Goal: Find specific page/section: Find specific page/section

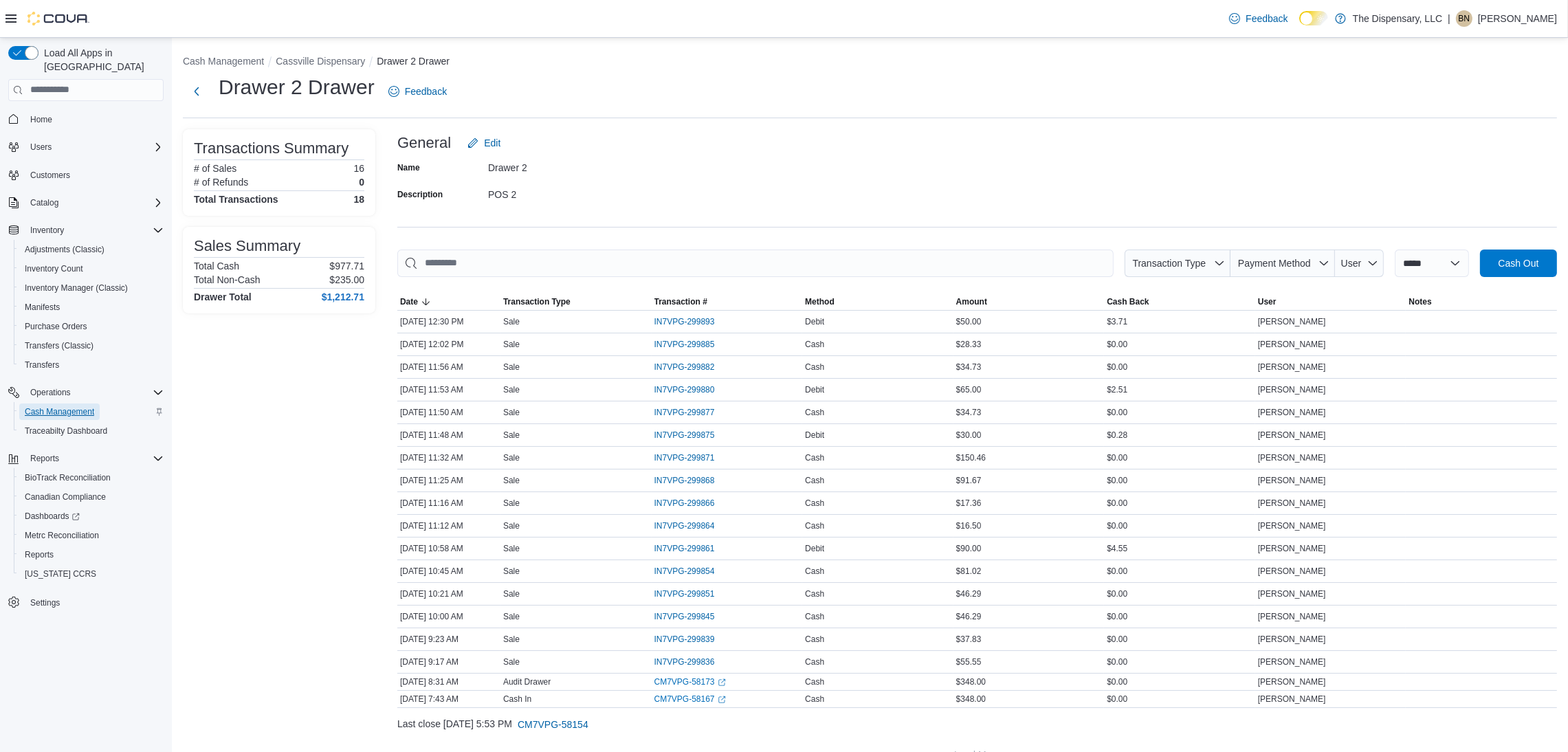
click at [98, 403] on link "Cash Management" at bounding box center [60, 411] width 81 height 16
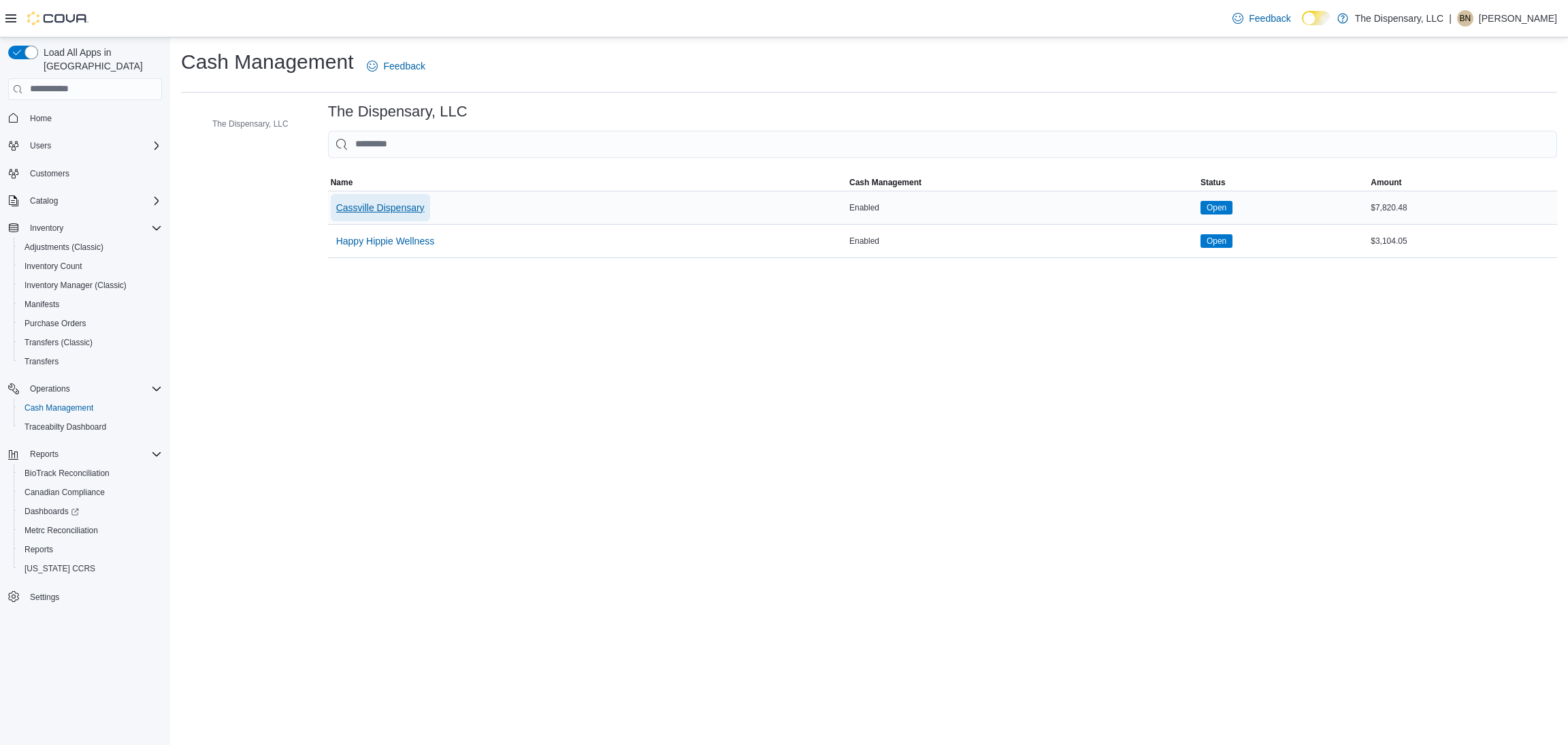
click at [393, 212] on span "Cassville Dispensary" at bounding box center [380, 208] width 88 height 14
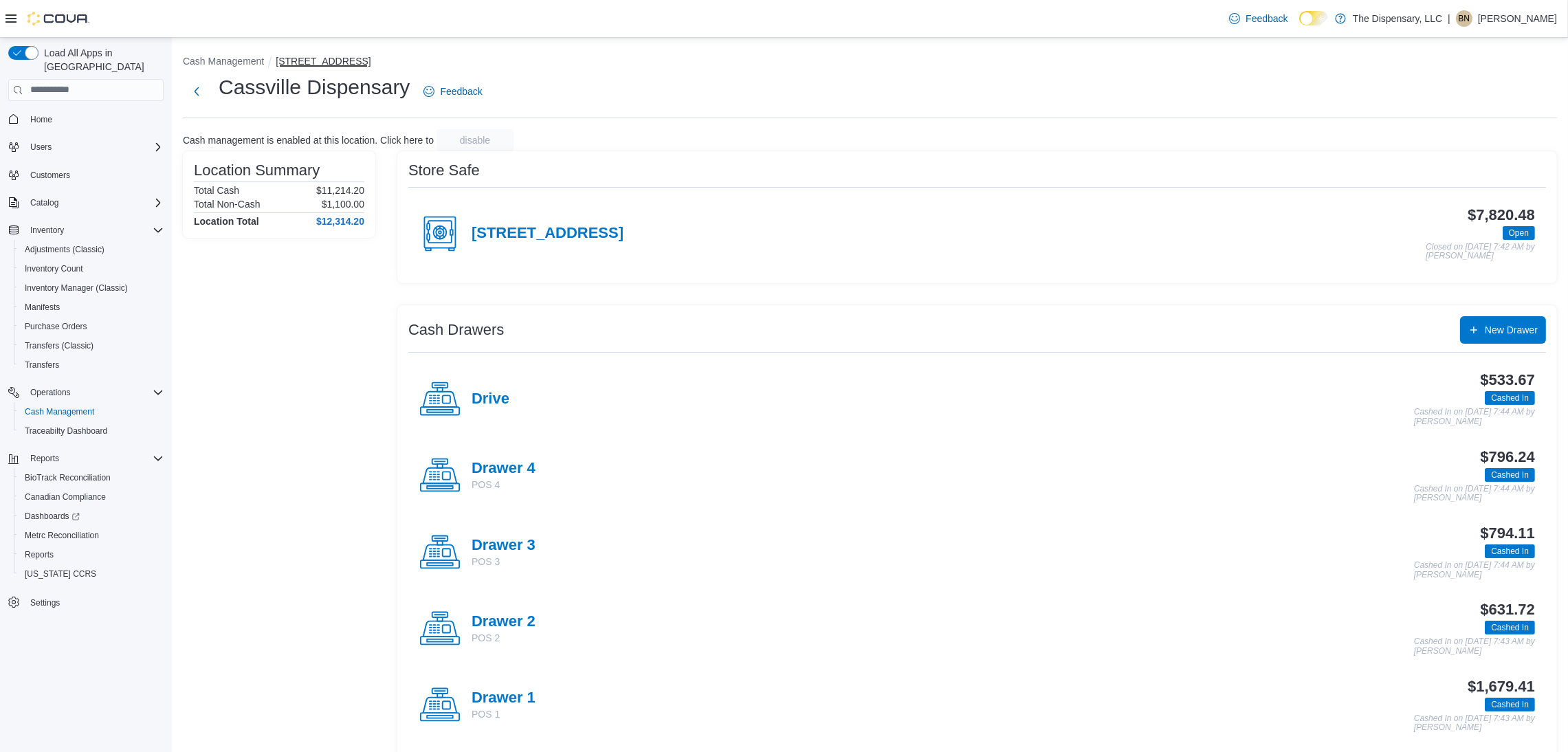
click at [299, 59] on button "[STREET_ADDRESS]" at bounding box center [323, 61] width 95 height 11
click at [230, 63] on button "Cash Management" at bounding box center [223, 61] width 81 height 11
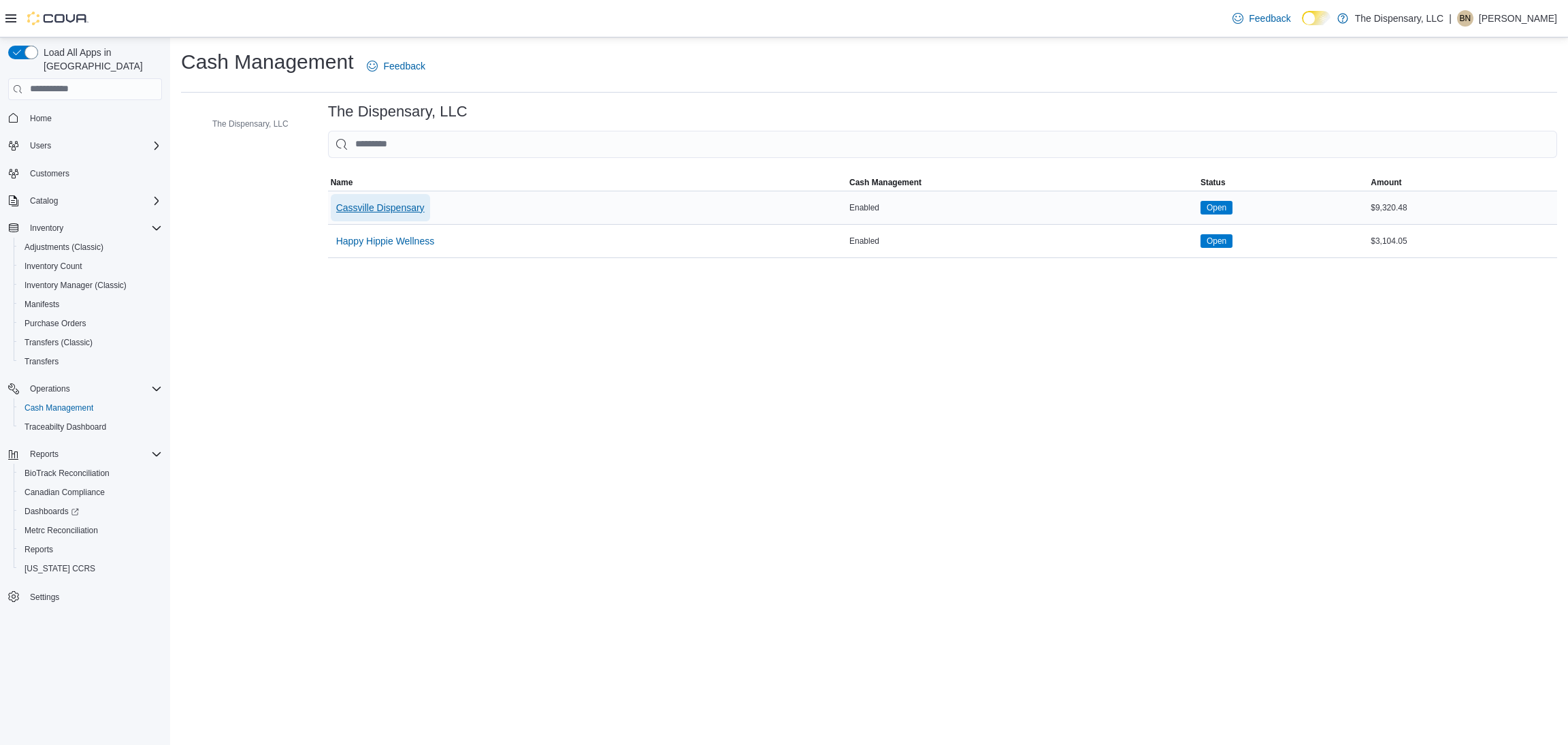
click at [379, 202] on span "Cassville Dispensary" at bounding box center [380, 208] width 88 height 14
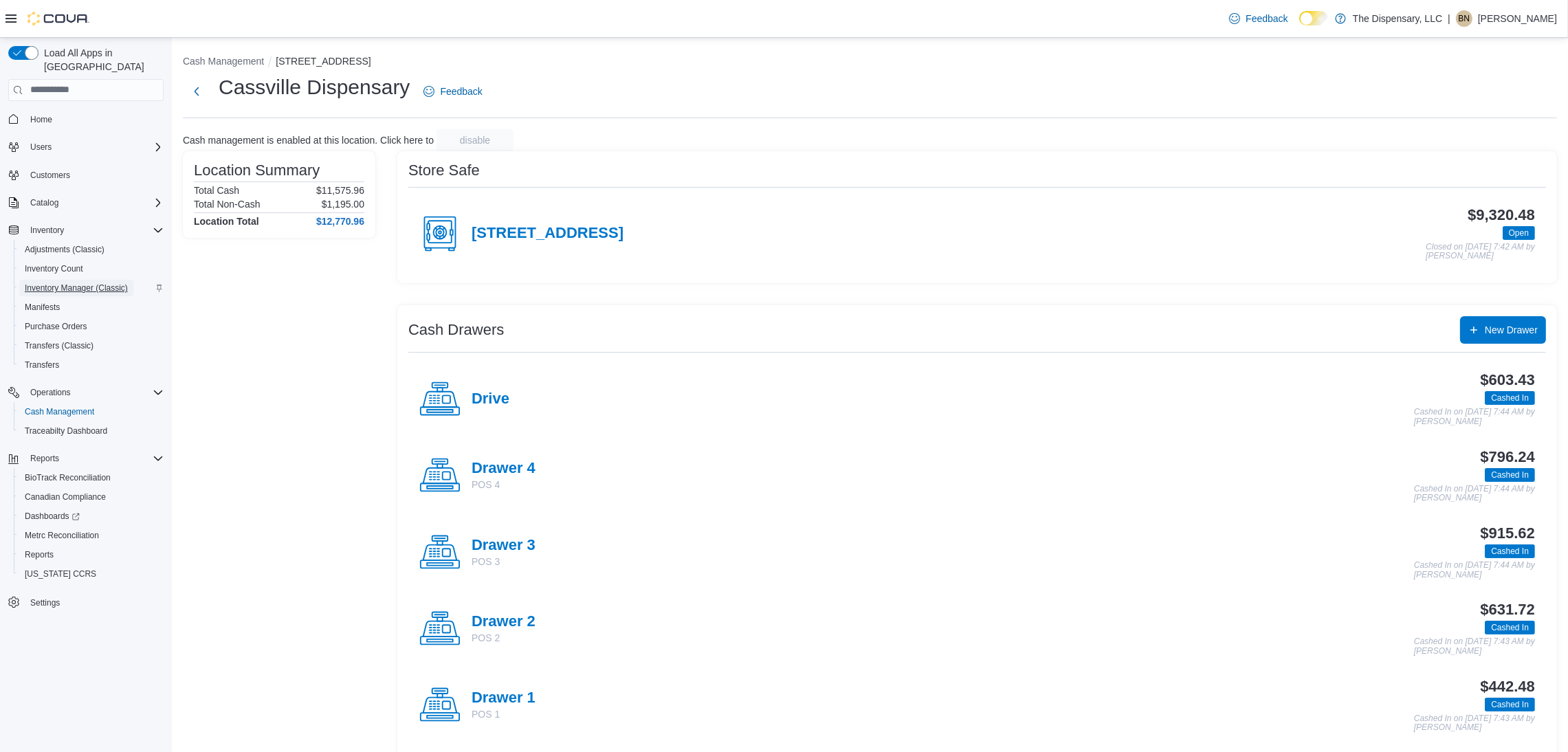
click at [127, 280] on link "Inventory Manager (Classic)" at bounding box center [77, 287] width 114 height 16
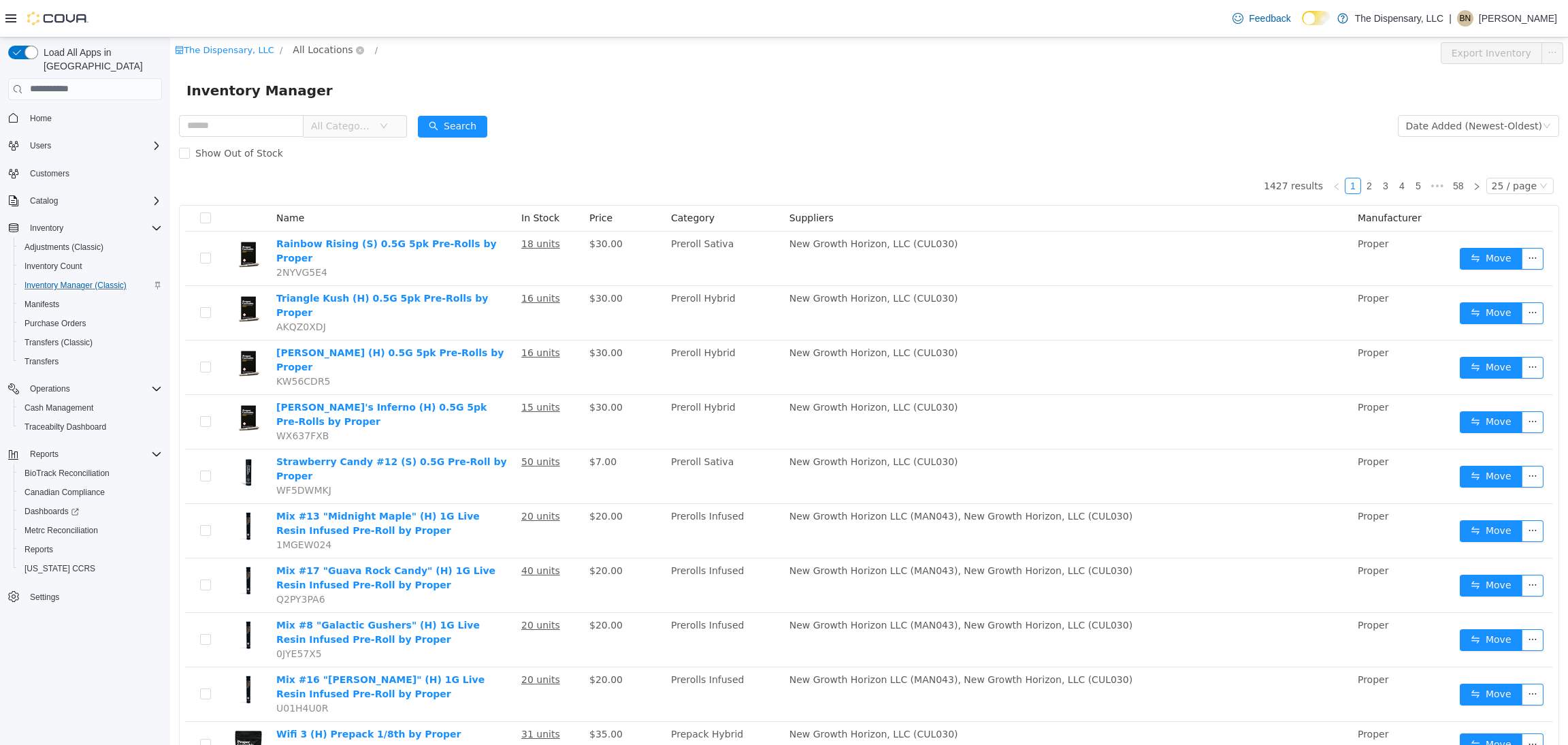
click at [304, 55] on span "All Locations" at bounding box center [322, 49] width 60 height 15
click at [324, 127] on span "Cassville Dispensary" at bounding box center [362, 123] width 98 height 11
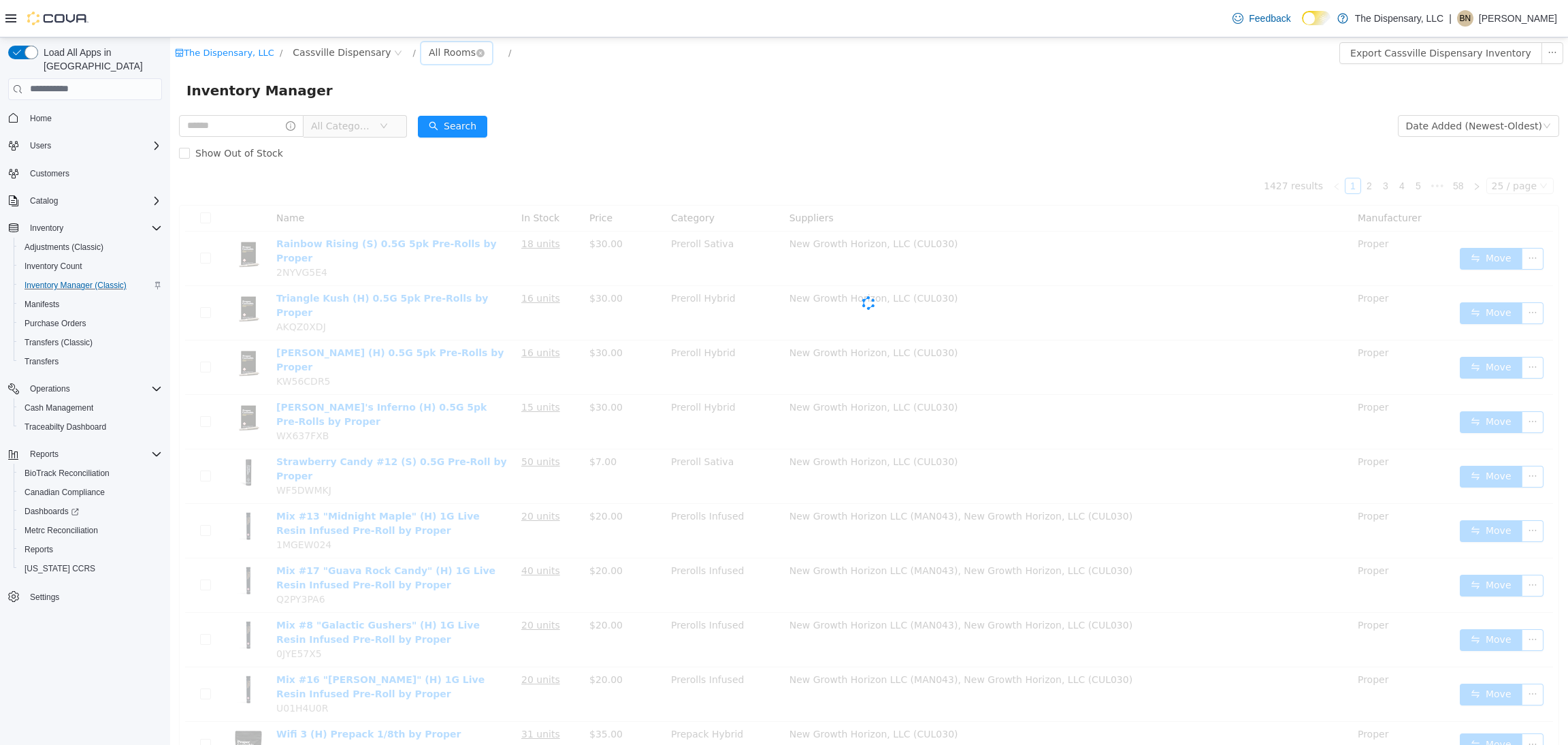
click at [429, 51] on div "All Rooms" at bounding box center [452, 52] width 47 height 20
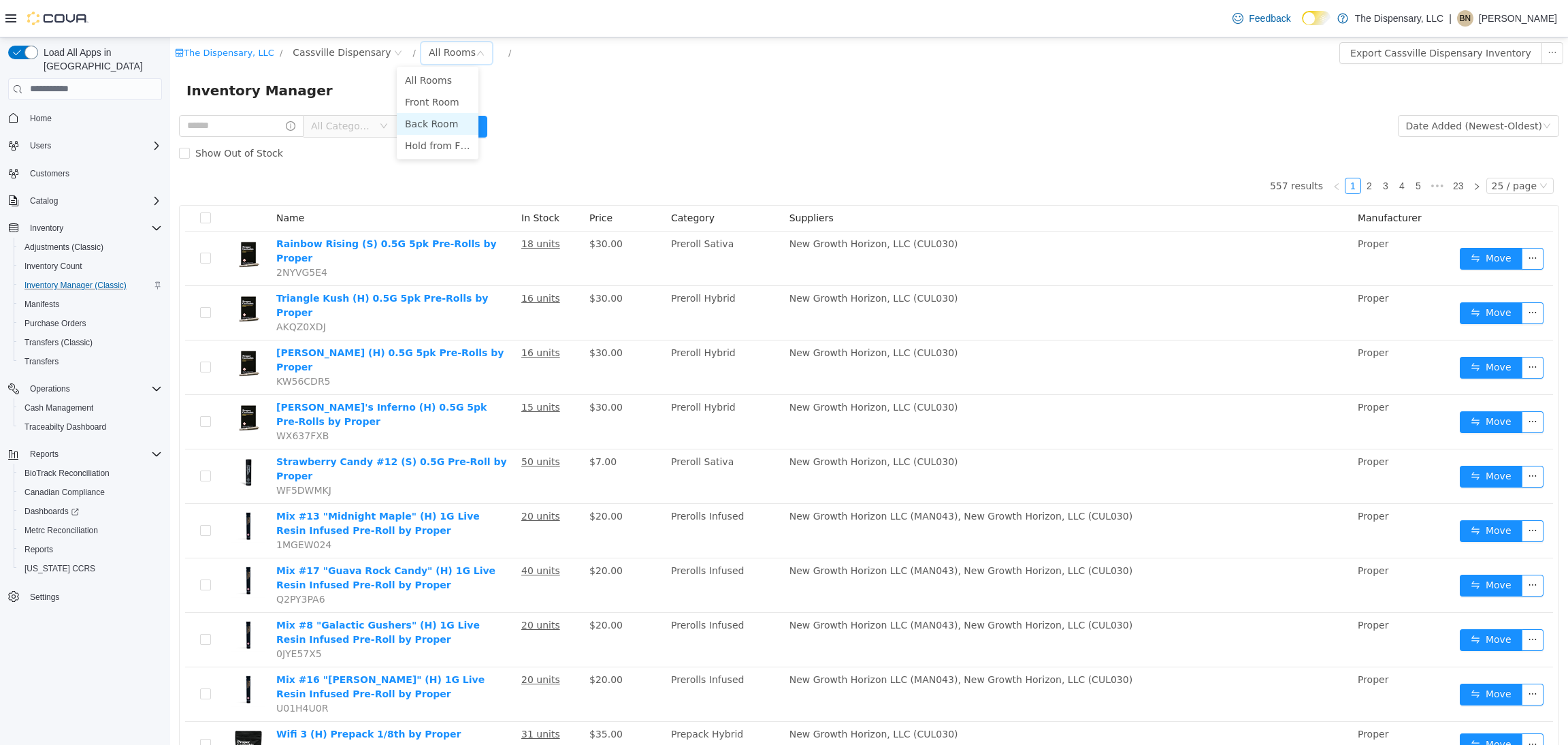
click at [423, 130] on li "Back Room" at bounding box center [437, 123] width 81 height 22
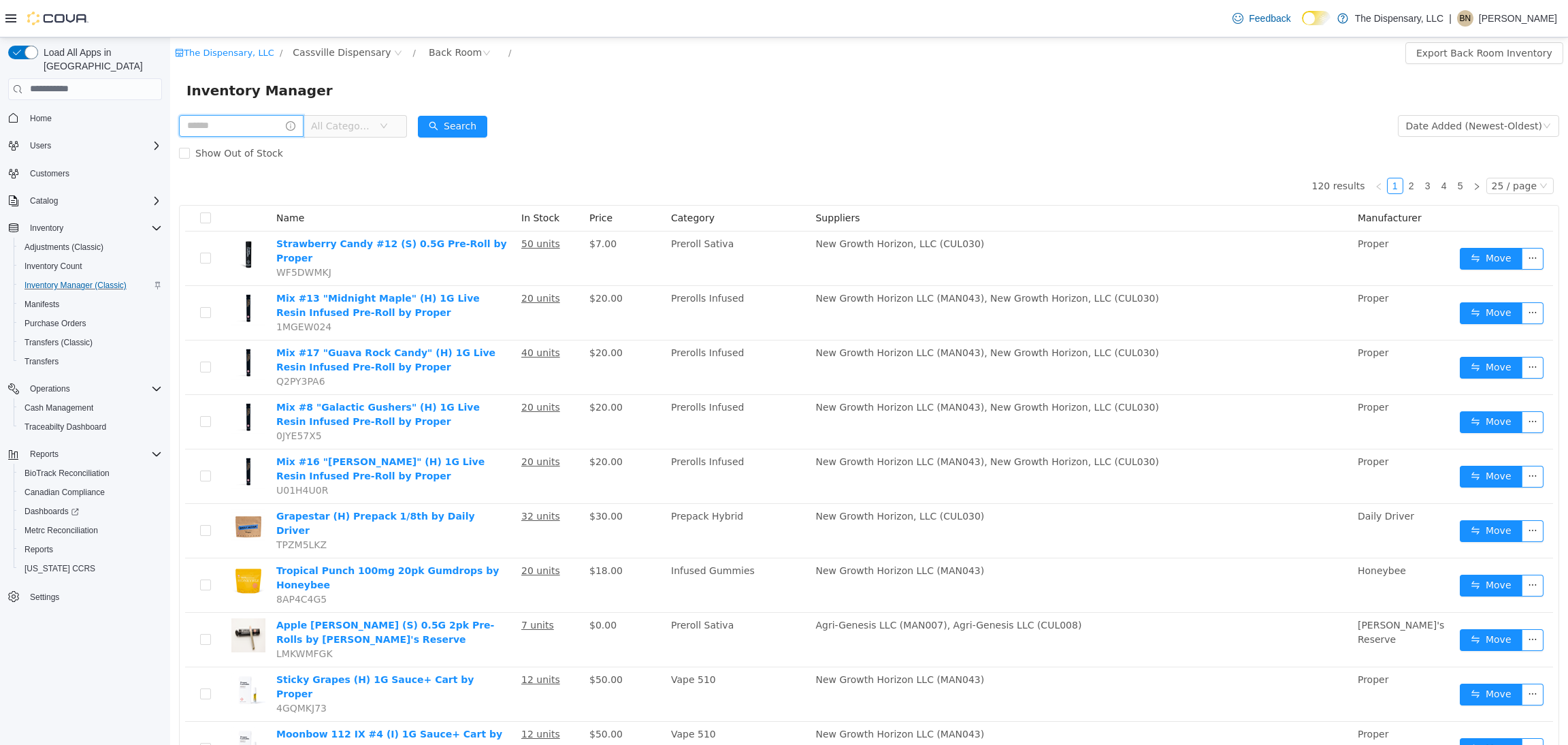
click at [229, 123] on input "text" at bounding box center [241, 125] width 125 height 22
click at [364, 119] on span "All Categories" at bounding box center [342, 126] width 62 height 14
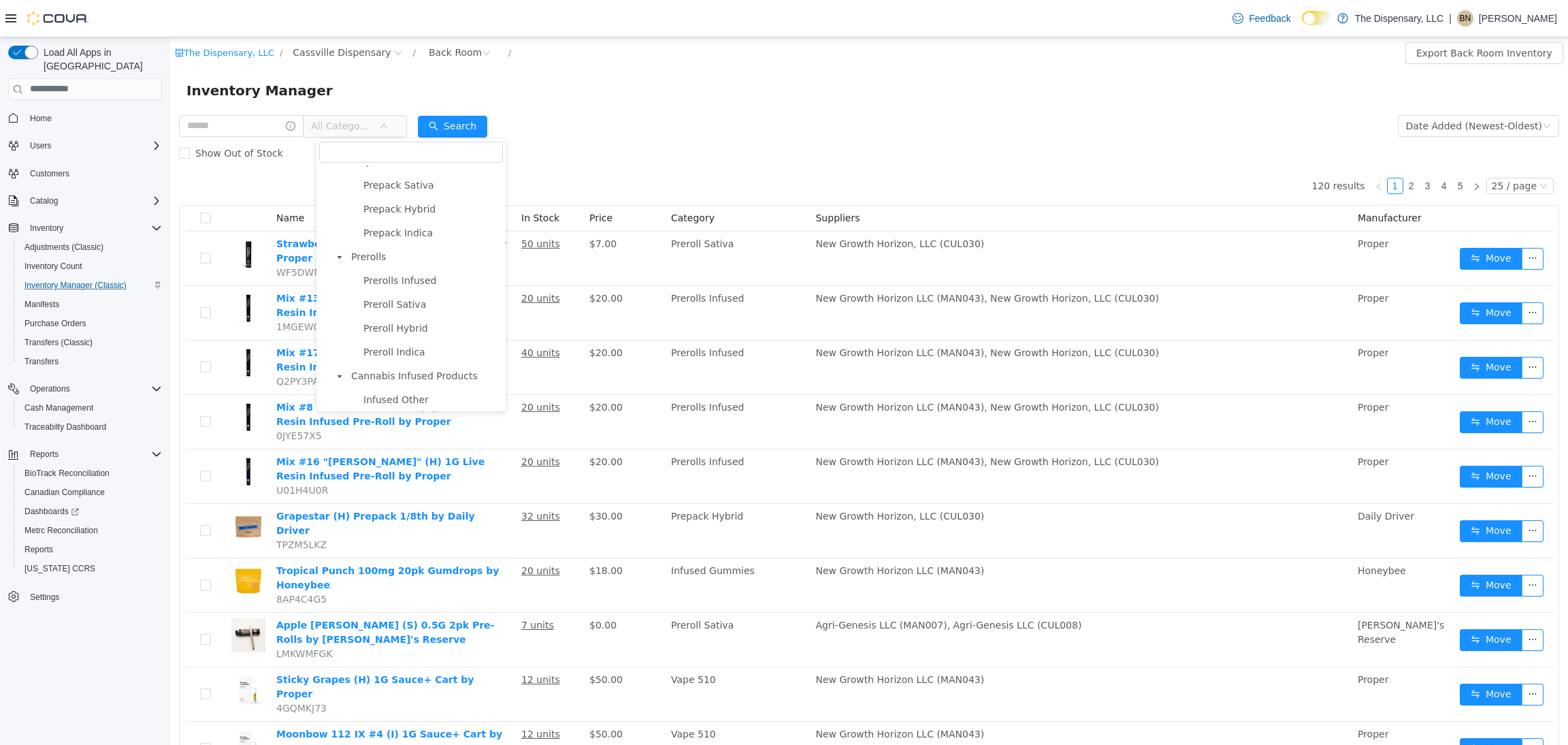
scroll to position [408, 0]
click at [393, 248] on span "Prerolls" at bounding box center [425, 245] width 155 height 19
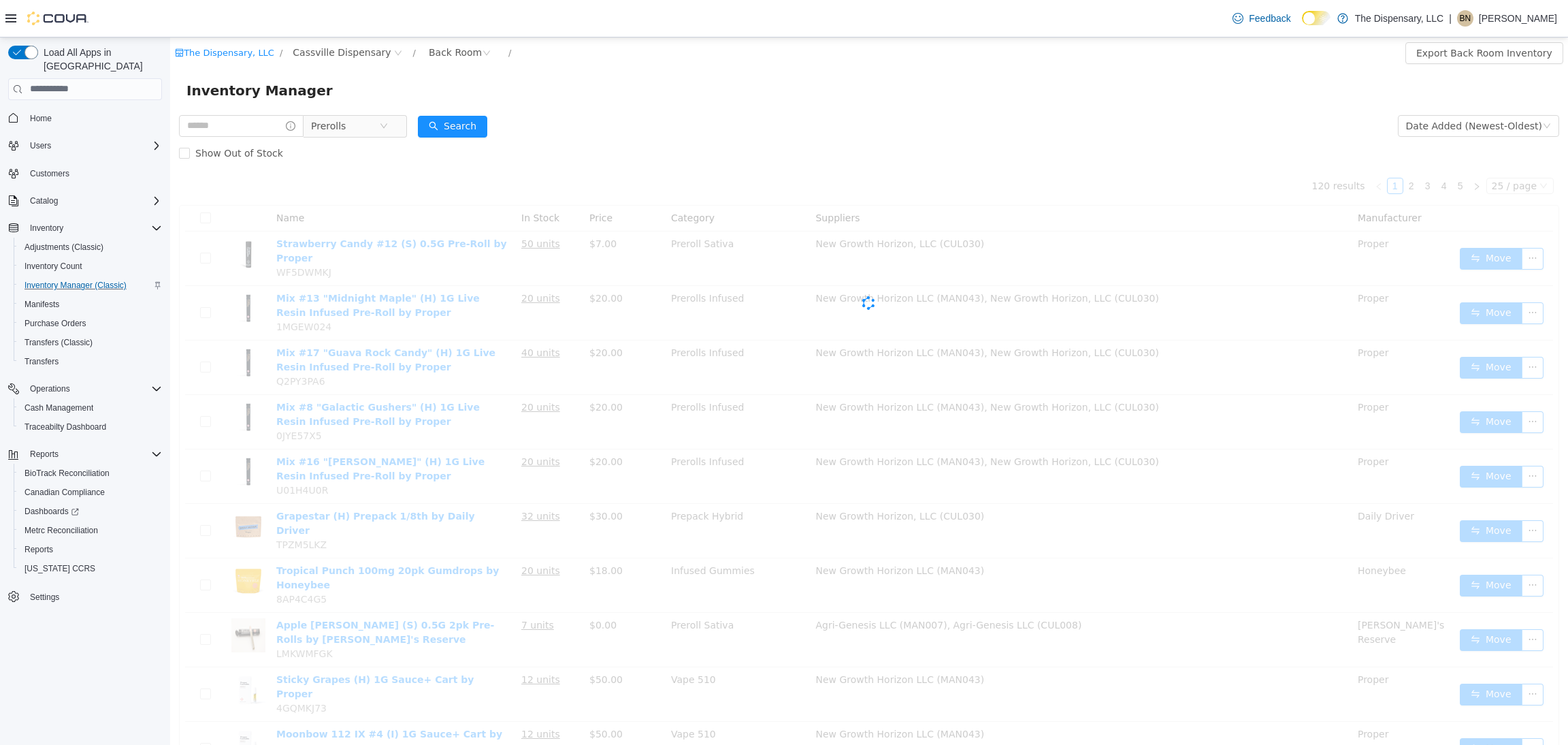
click at [707, 98] on div "Inventory Manager" at bounding box center [869, 90] width 1366 height 22
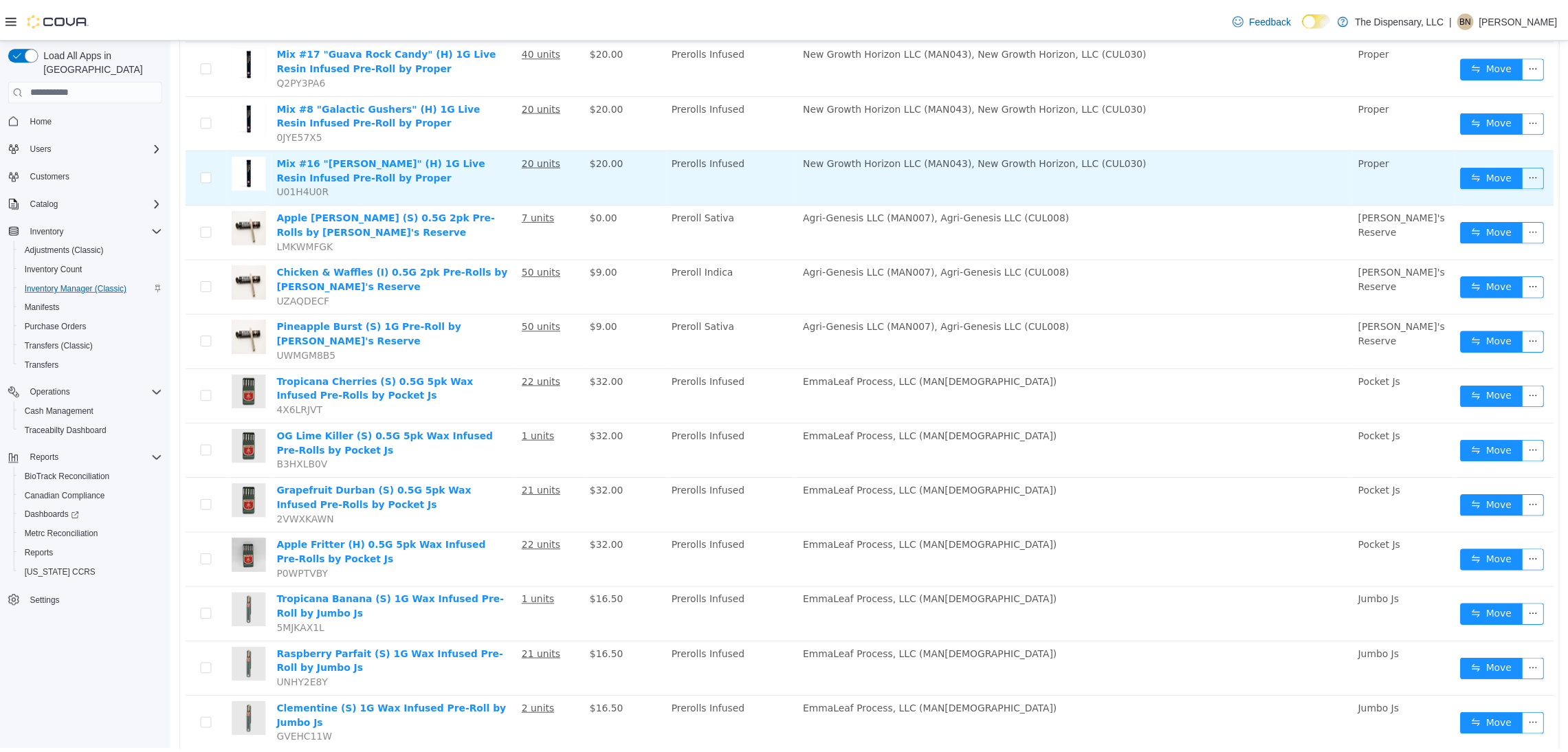
scroll to position [309, 0]
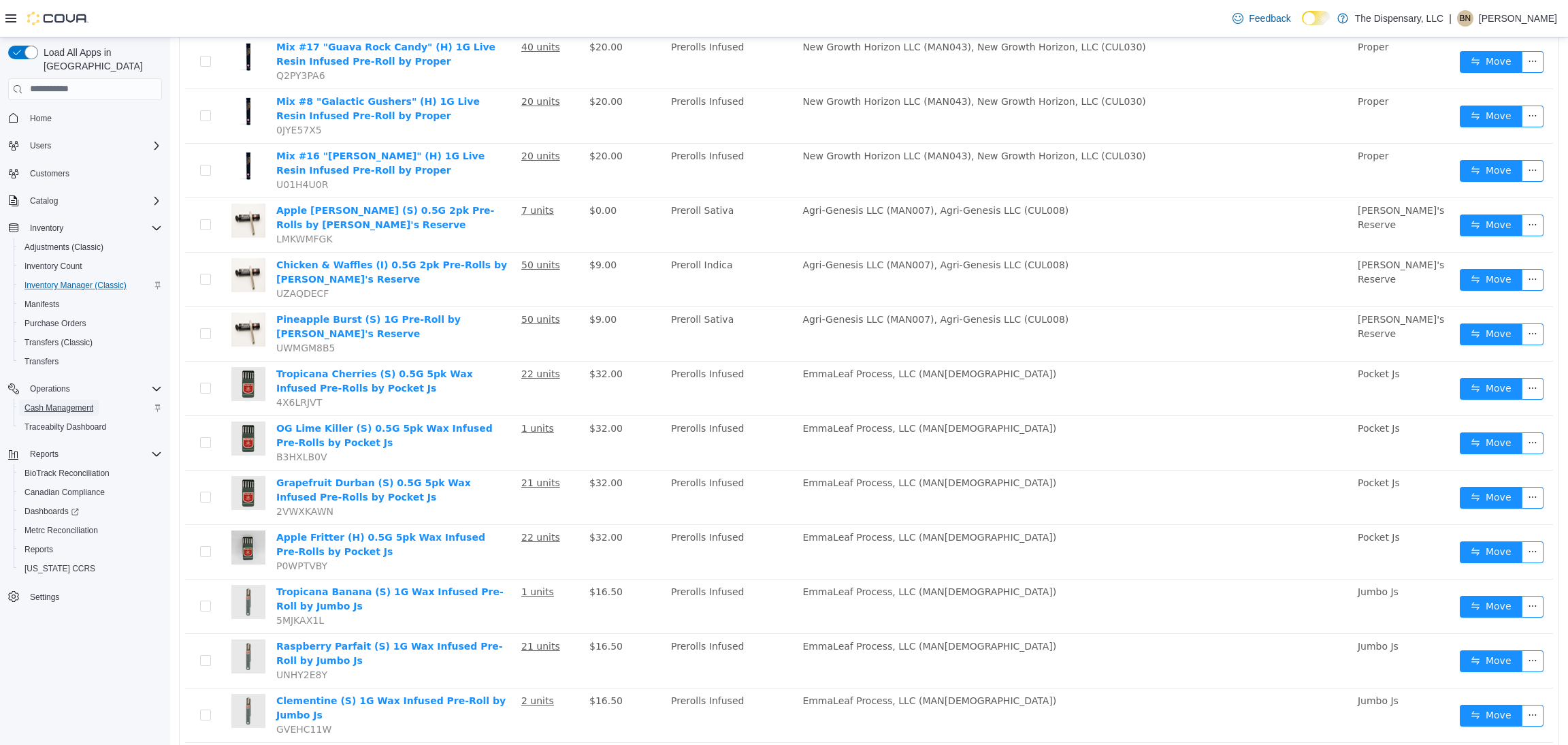
click at [80, 403] on span "Cash Management" at bounding box center [59, 408] width 69 height 11
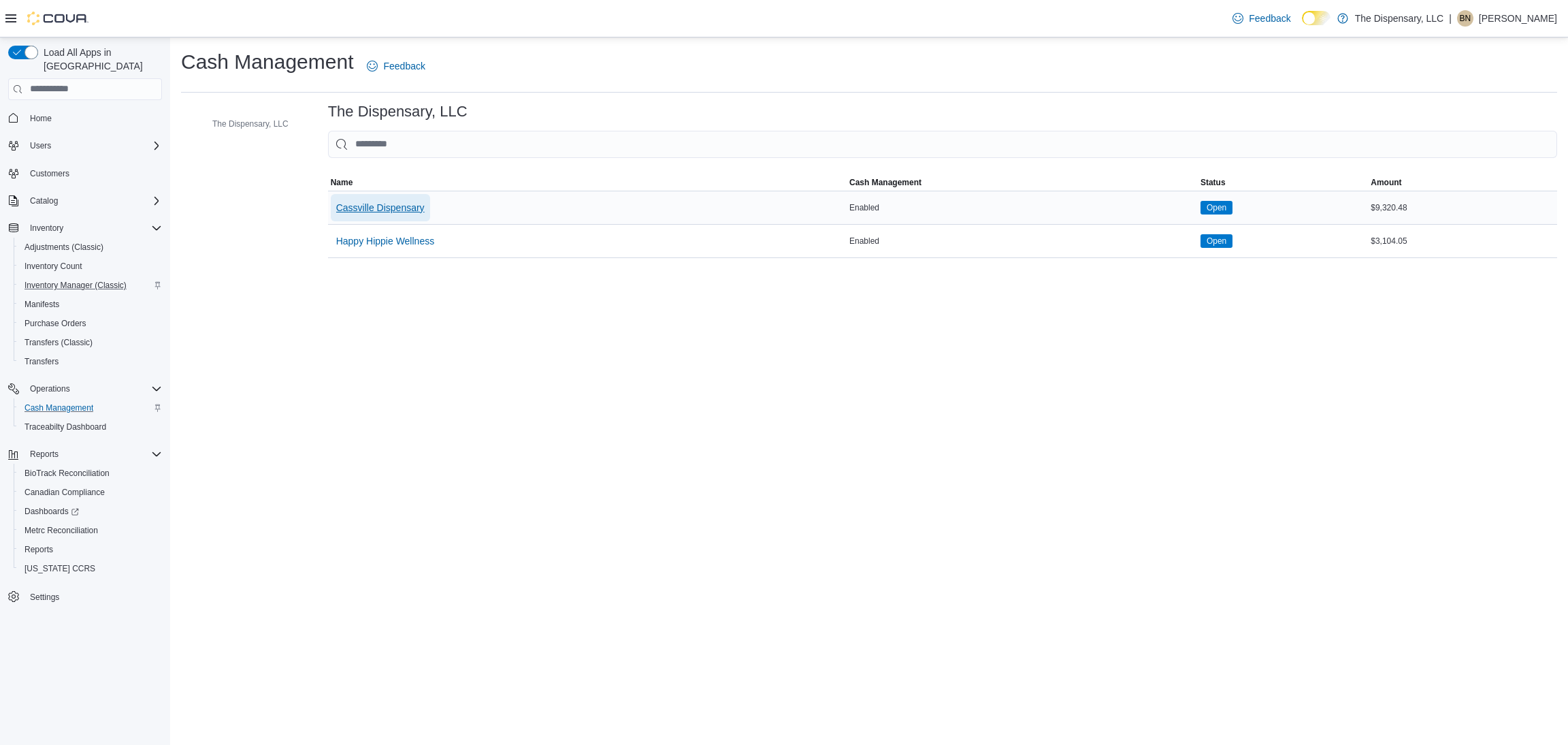
click at [427, 210] on button "Cassville Dispensary" at bounding box center [380, 207] width 99 height 27
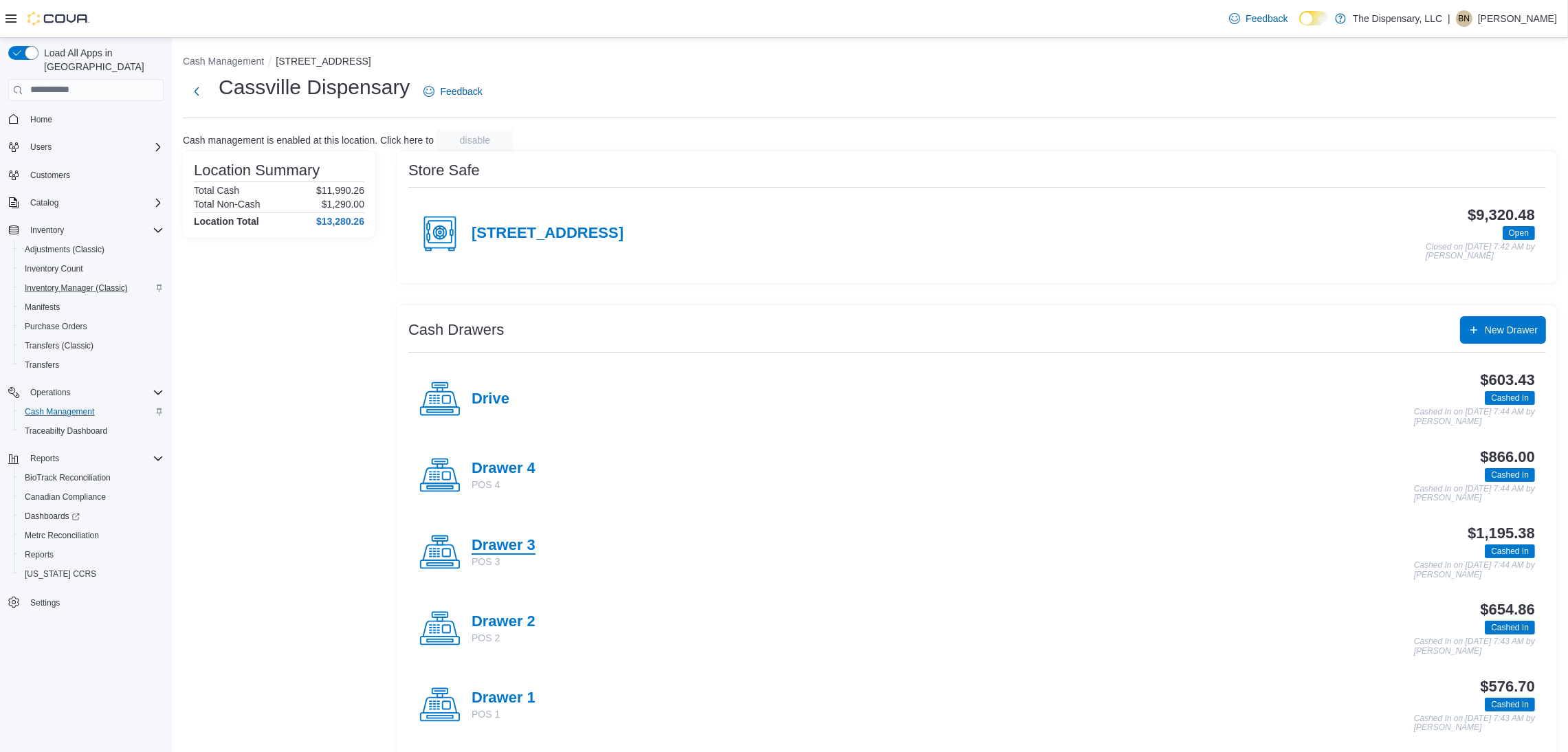
click at [524, 541] on h4 "Drawer 3" at bounding box center [504, 545] width 64 height 18
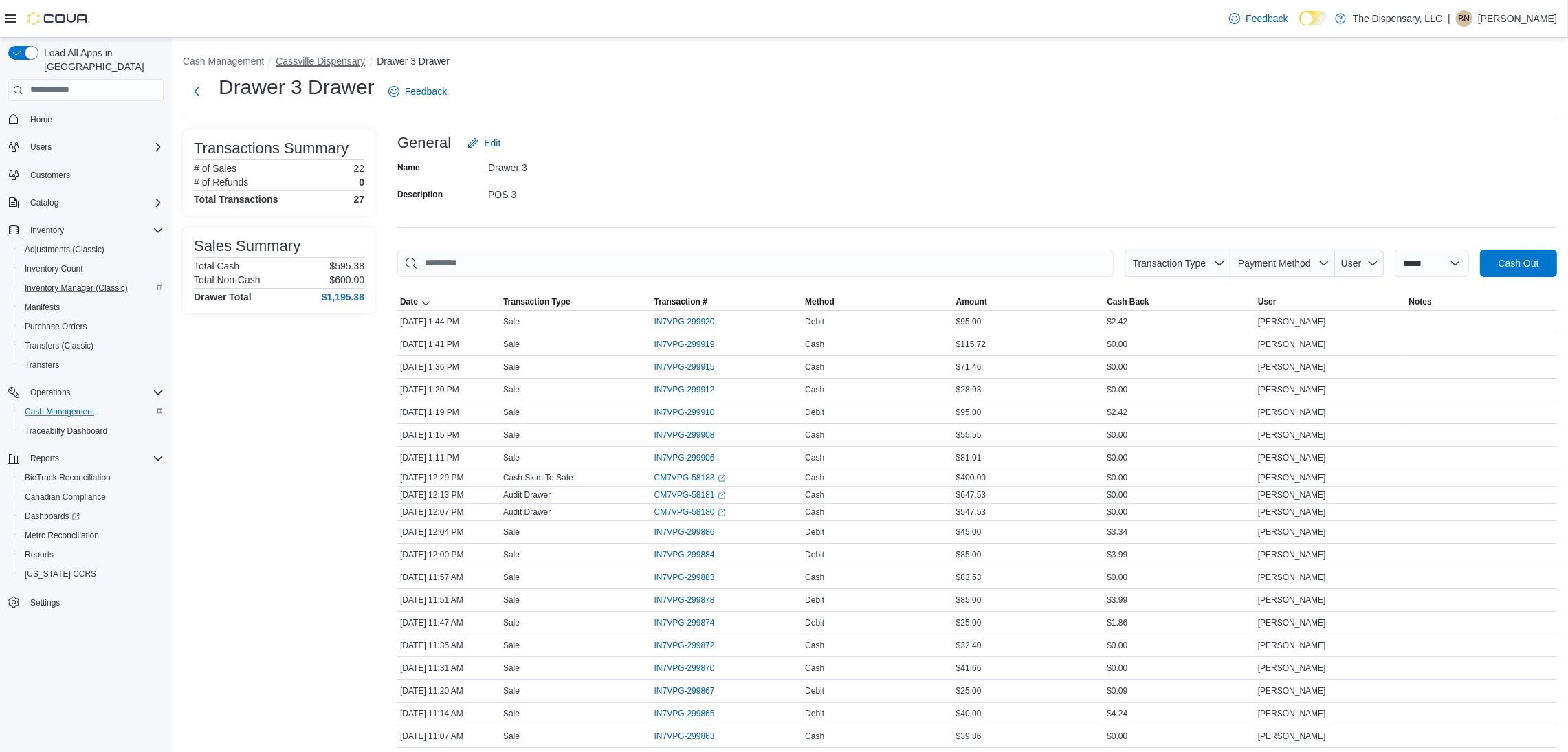
click at [321, 64] on button "Cassville Dispensary" at bounding box center [320, 61] width 89 height 11
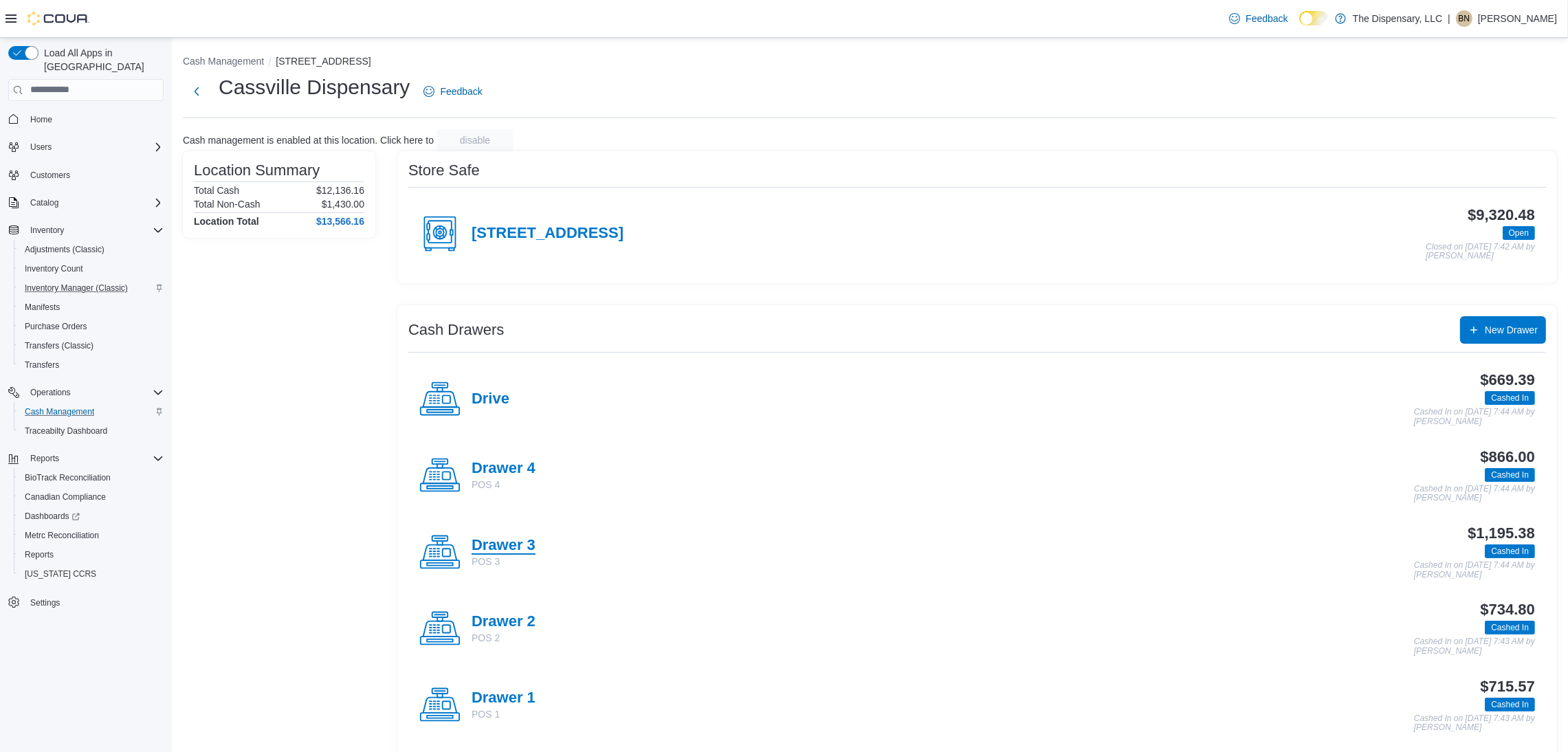
click at [519, 544] on h4 "Drawer 3" at bounding box center [504, 545] width 64 height 18
